Goal: Information Seeking & Learning: Learn about a topic

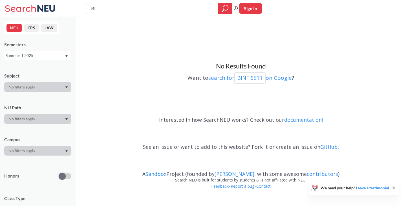
type input "B"
type input "BIOT 7247"
click at [35, 51] on div "Summer 1 2025" at bounding box center [37, 55] width 67 height 9
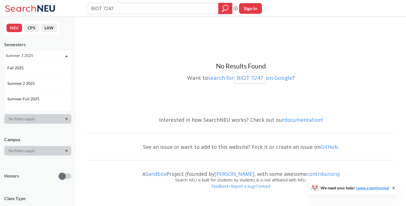
click at [31, 63] on div "Fall 2025" at bounding box center [37, 67] width 67 height 15
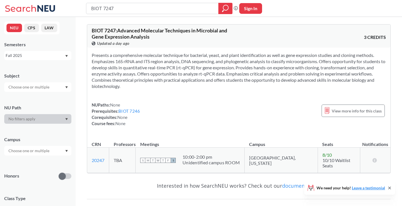
click at [50, 54] on div "Fall 2025" at bounding box center [35, 55] width 59 height 6
click at [35, 82] on span "Summer 2 2025" at bounding box center [21, 83] width 29 height 6
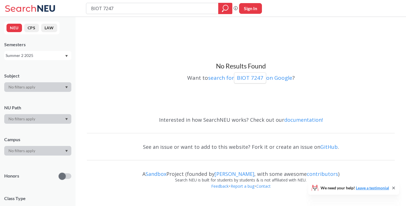
click at [35, 55] on div "Summer 2 2025" at bounding box center [35, 55] width 59 height 6
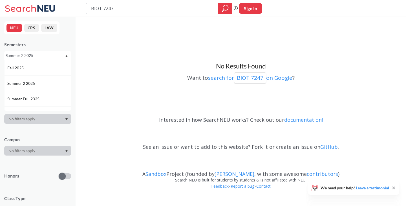
click at [25, 100] on span "Summer Full 2025" at bounding box center [23, 99] width 33 height 6
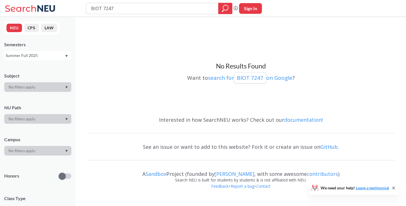
click at [35, 56] on div "Summer Full 2025" at bounding box center [35, 55] width 59 height 6
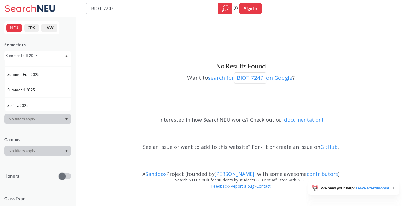
scroll to position [56, 0]
click at [34, 73] on div "Spring 2025" at bounding box center [39, 73] width 64 height 6
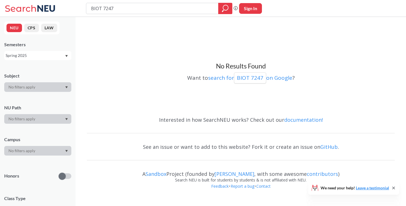
click at [36, 56] on div "Spring 2025" at bounding box center [35, 55] width 59 height 6
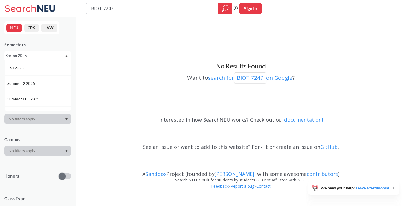
click at [33, 67] on div "Fall 2025" at bounding box center [39, 68] width 64 height 6
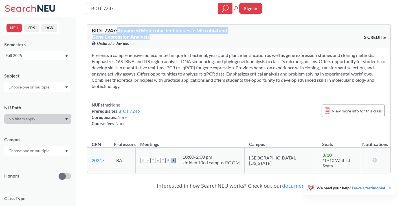
drag, startPoint x: 119, startPoint y: 30, endPoint x: 150, endPoint y: 38, distance: 31.9
click at [150, 38] on div "BIOT 7247 : Advanced Molecular Techniques in Microbial and Gene Expression Anal…" at bounding box center [165, 37] width 147 height 19
copy span "Advanced Molecular Techniques in Microbial and Gene Expression Analysis"
